Goal: Find specific page/section: Find specific page/section

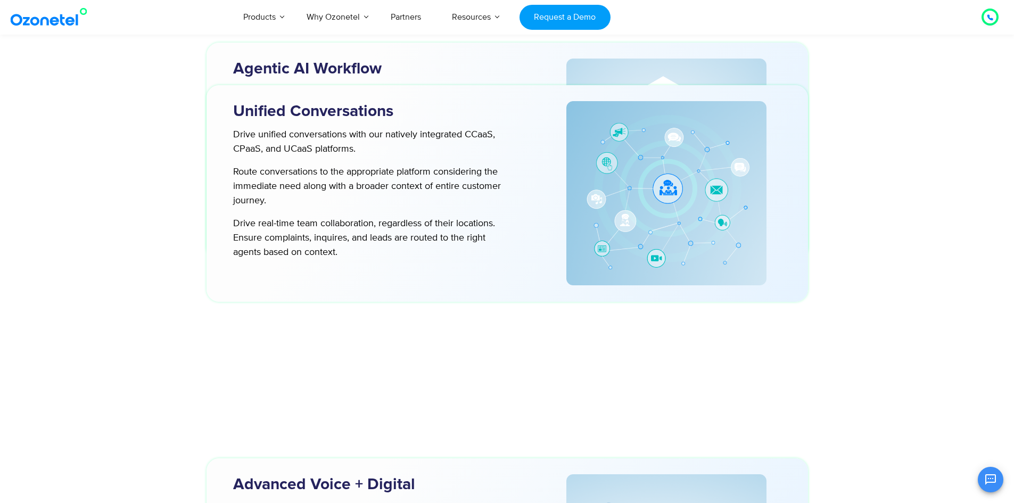
scroll to position [2608, 0]
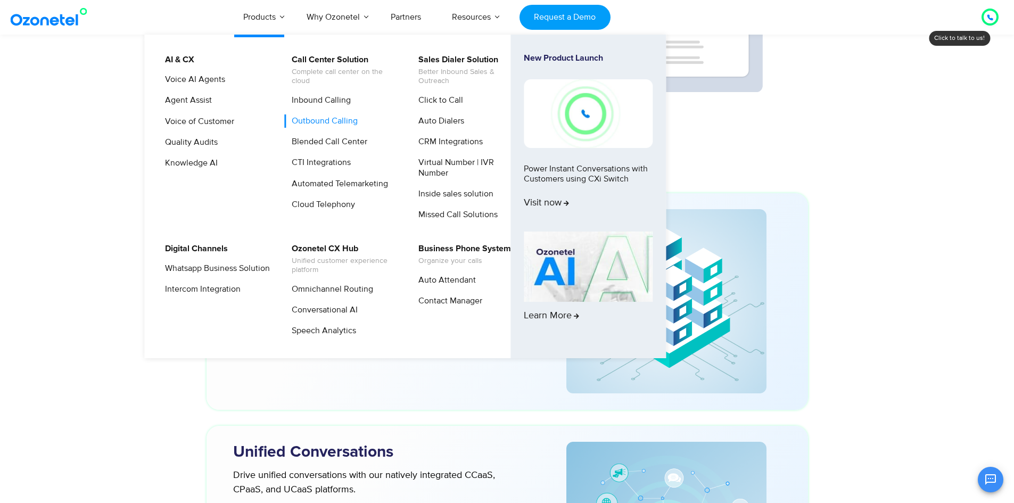
click at [315, 121] on link "Outbound Calling" at bounding box center [322, 120] width 75 height 13
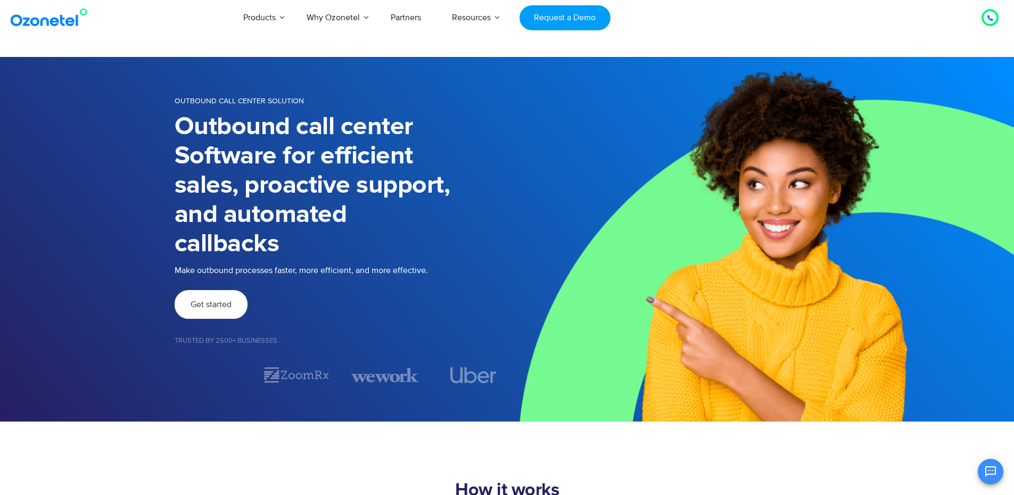
click at [217, 301] on span "Get started" at bounding box center [211, 304] width 41 height 9
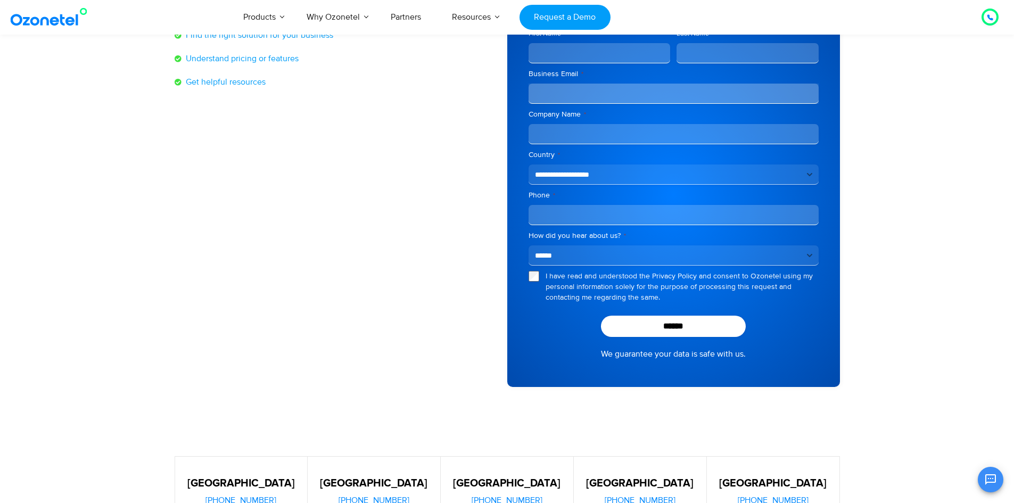
scroll to position [213, 0]
